Goal: Find specific page/section: Find specific page/section

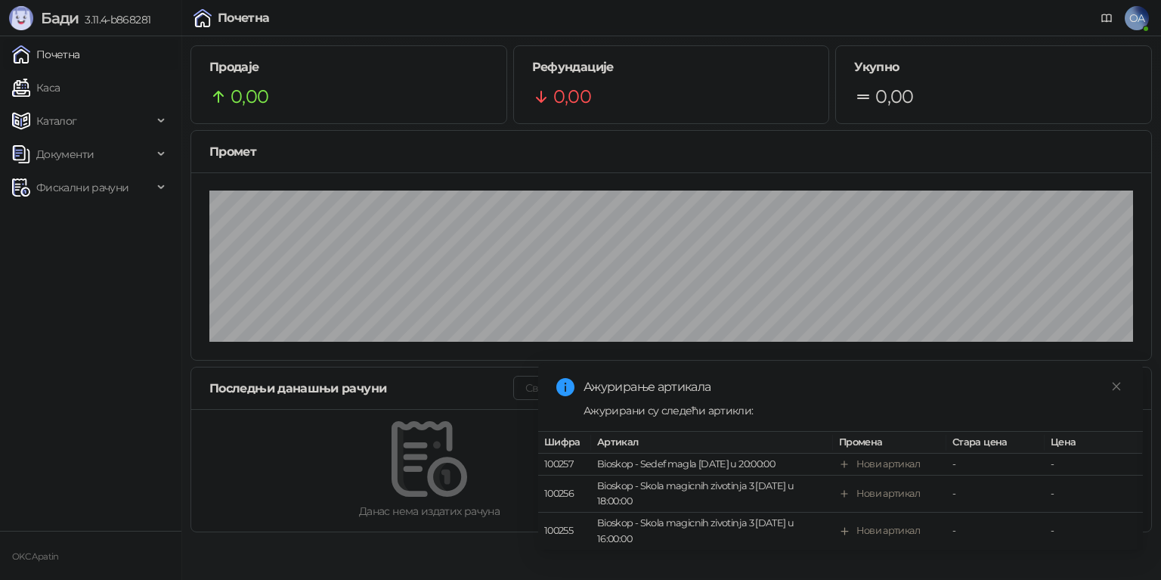
click at [60, 89] on link "Каса" at bounding box center [36, 88] width 48 height 30
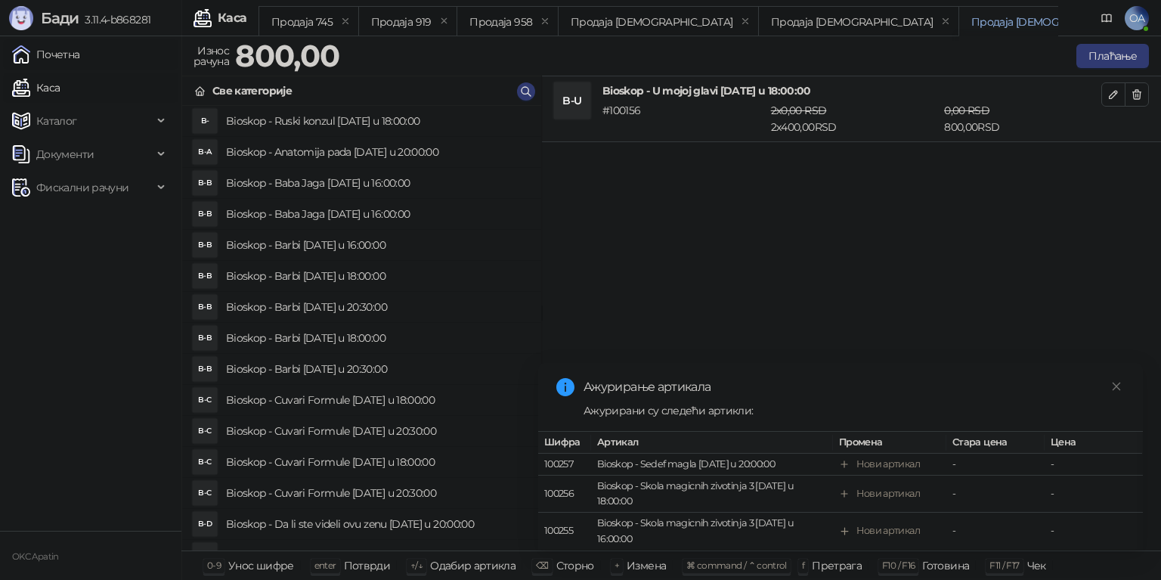
click at [80, 53] on link "Почетна" at bounding box center [46, 54] width 68 height 30
